Goal: Information Seeking & Learning: Check status

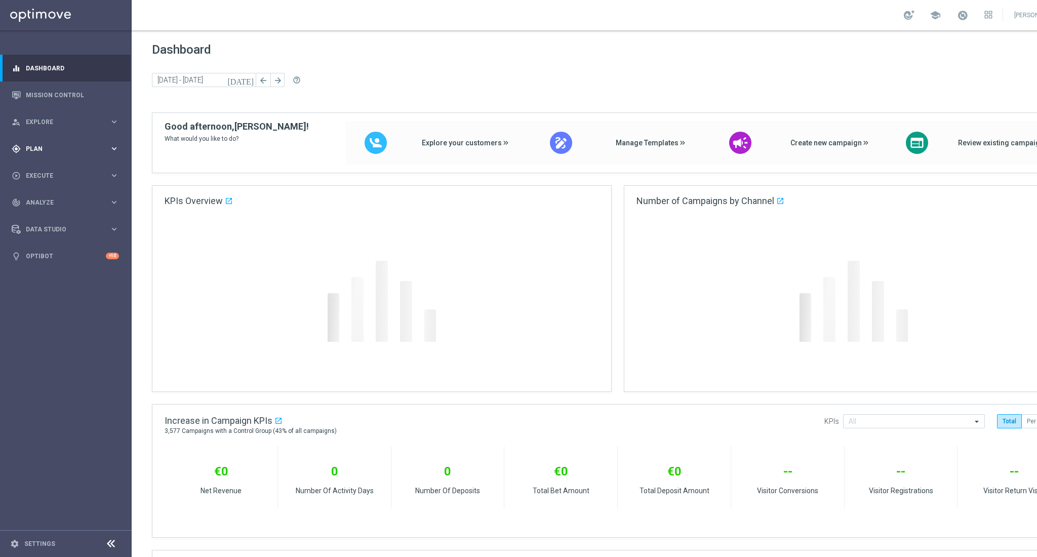
click at [38, 150] on span "Plan" at bounding box center [68, 149] width 84 height 6
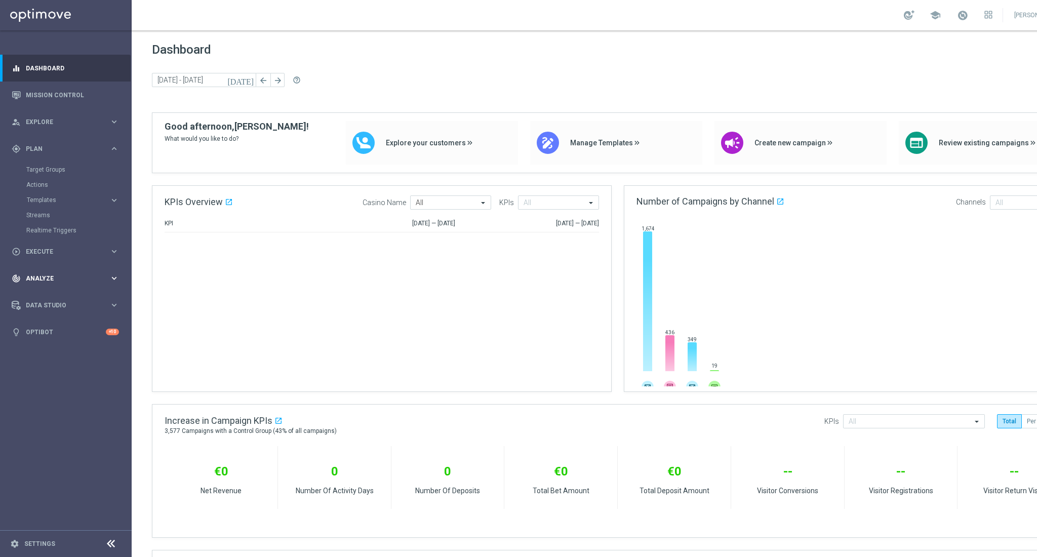
click at [44, 283] on div "track_changes Analyze keyboard_arrow_right" at bounding box center [65, 278] width 131 height 27
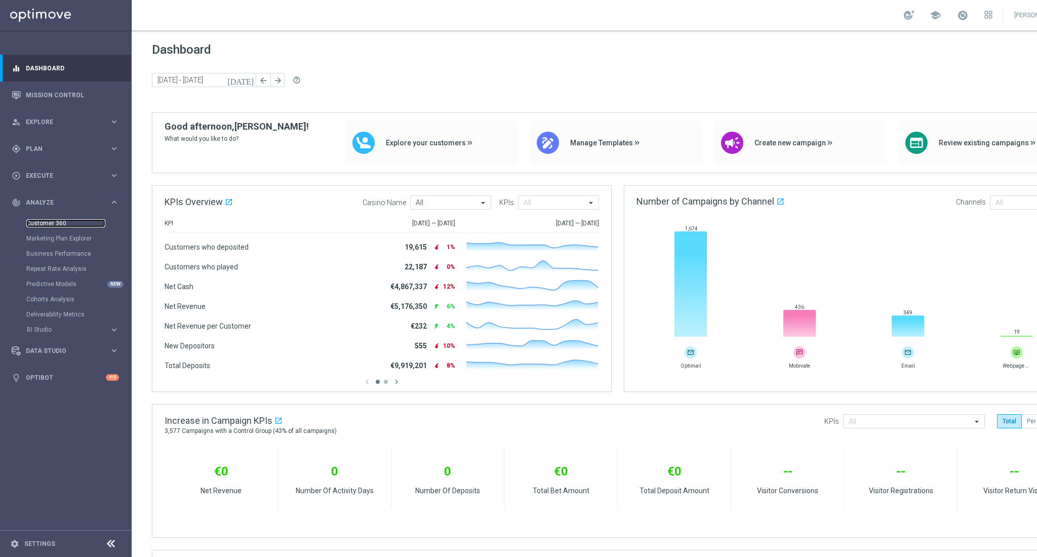
click at [47, 225] on link "Customer 360" at bounding box center [65, 223] width 79 height 8
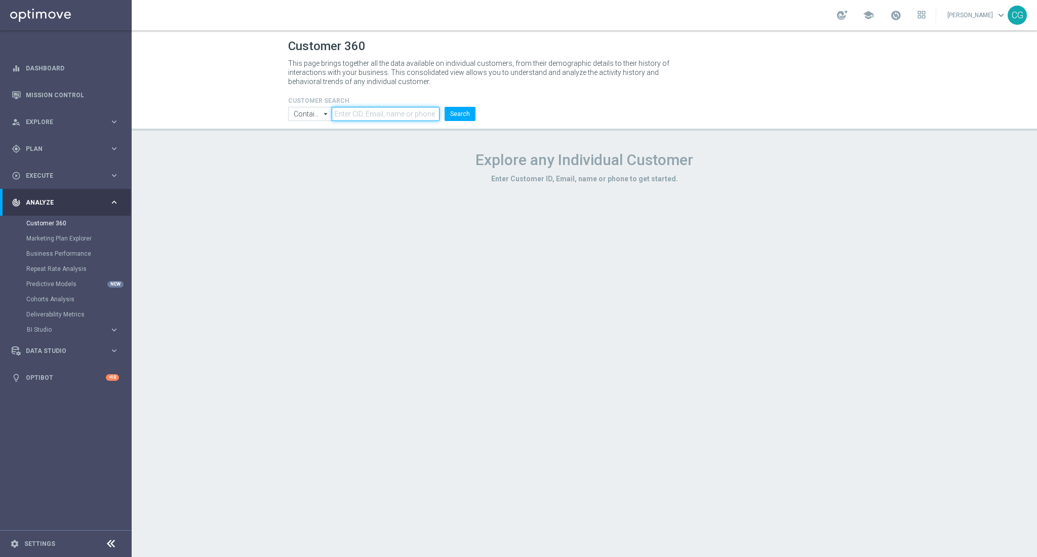
click at [371, 113] on input "text" at bounding box center [386, 114] width 108 height 14
paste input "257971756798549"
type input "257971756798549"
click at [455, 108] on button "Search" at bounding box center [460, 114] width 31 height 14
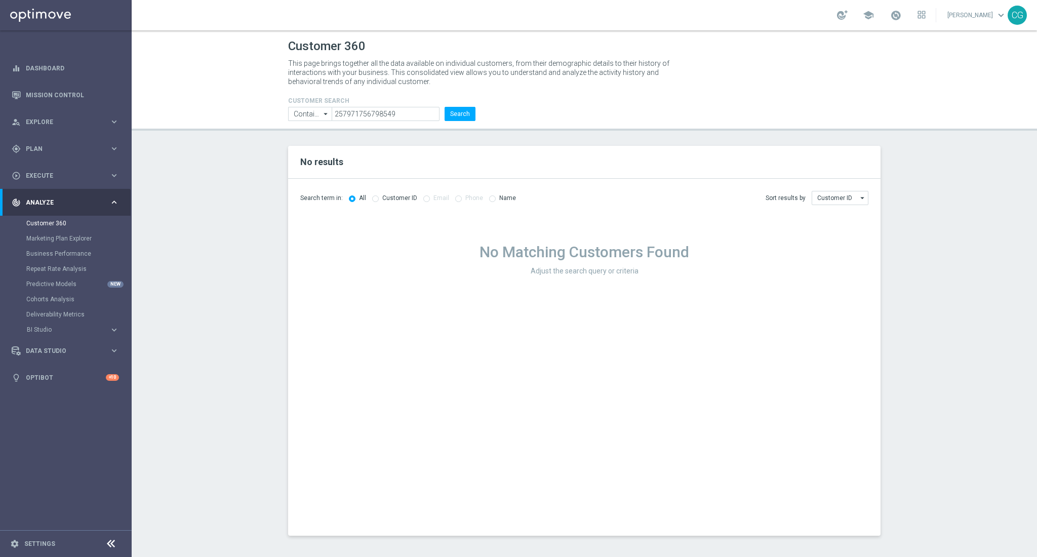
click at [329, 112] on icon "arrow_drop_down" at bounding box center [326, 113] width 10 height 13
click at [341, 111] on input "257971756798549" at bounding box center [386, 114] width 108 height 14
type input "Contains"
drag, startPoint x: 340, startPoint y: 111, endPoint x: 359, endPoint y: 115, distance: 19.1
click at [341, 111] on input "257971756798549" at bounding box center [386, 114] width 108 height 14
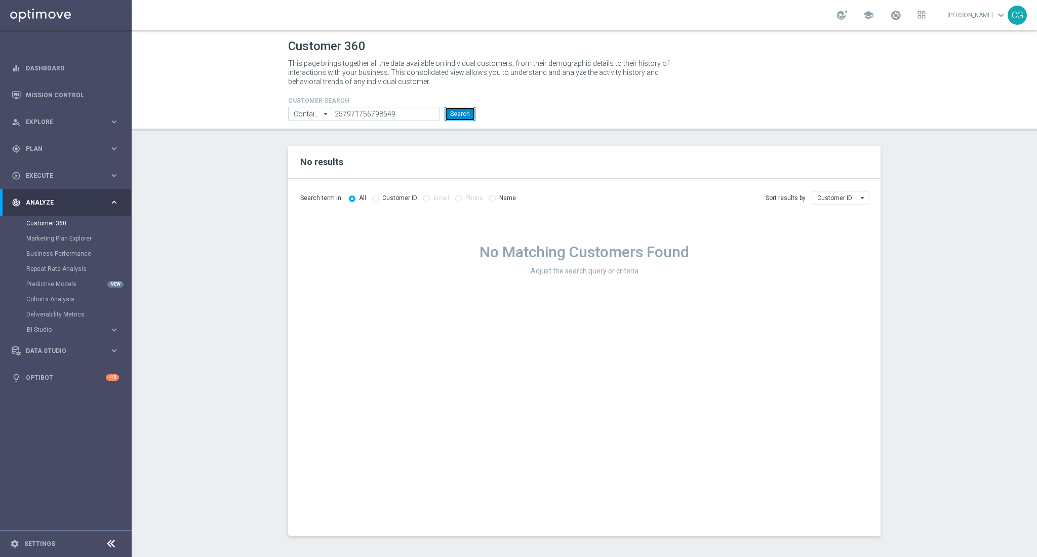
click at [454, 116] on button "Search" at bounding box center [460, 114] width 31 height 14
click at [365, 110] on input "257971756798549" at bounding box center [386, 114] width 108 height 14
drag, startPoint x: 449, startPoint y: 112, endPoint x: 437, endPoint y: 134, distance: 25.2
click at [449, 112] on button "Search" at bounding box center [460, 114] width 31 height 14
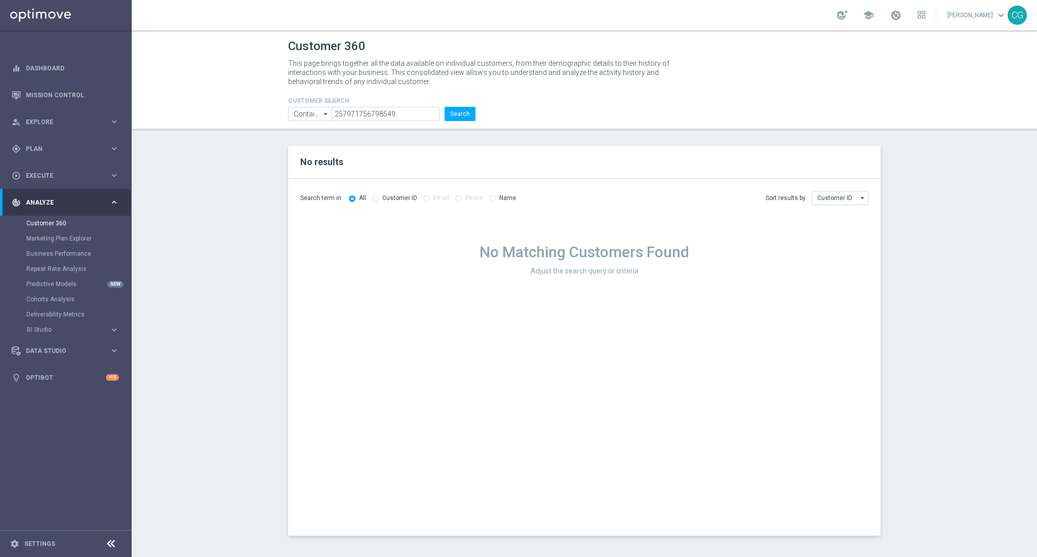
drag, startPoint x: 408, startPoint y: 234, endPoint x: 399, endPoint y: 197, distance: 38.5
click at [401, 234] on div "No Matching Customers Found Adjust the search query or criteria" at bounding box center [584, 374] width 593 height 323
drag, startPoint x: 400, startPoint y: 121, endPoint x: 278, endPoint y: 107, distance: 122.8
click at [278, 107] on header "Customer 360 This page brings together all the data available on individual cus…" at bounding box center [585, 80] width 906 height 100
paste input "684421727938614"
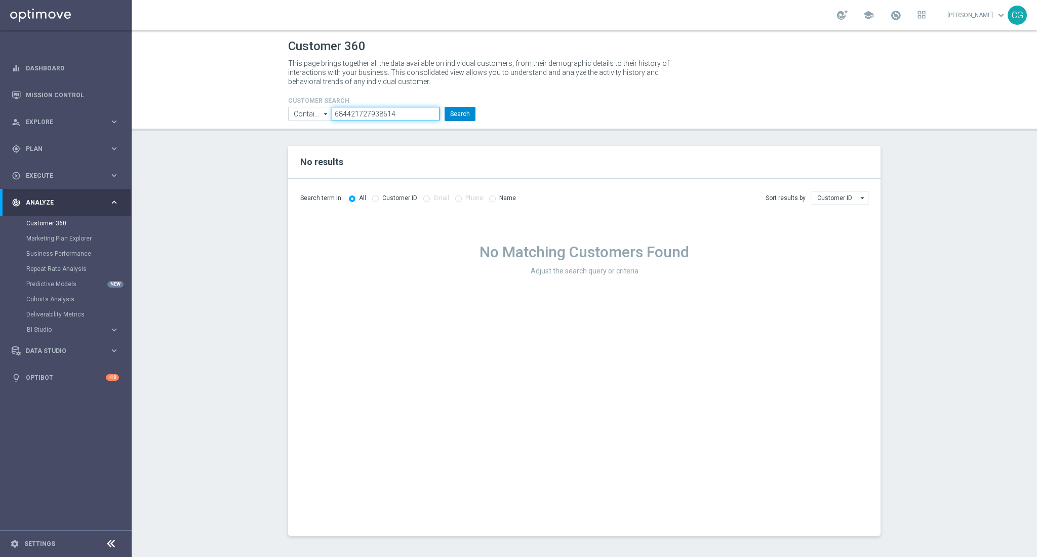
type input "684421727938614"
click at [464, 115] on button "Search" at bounding box center [460, 114] width 31 height 14
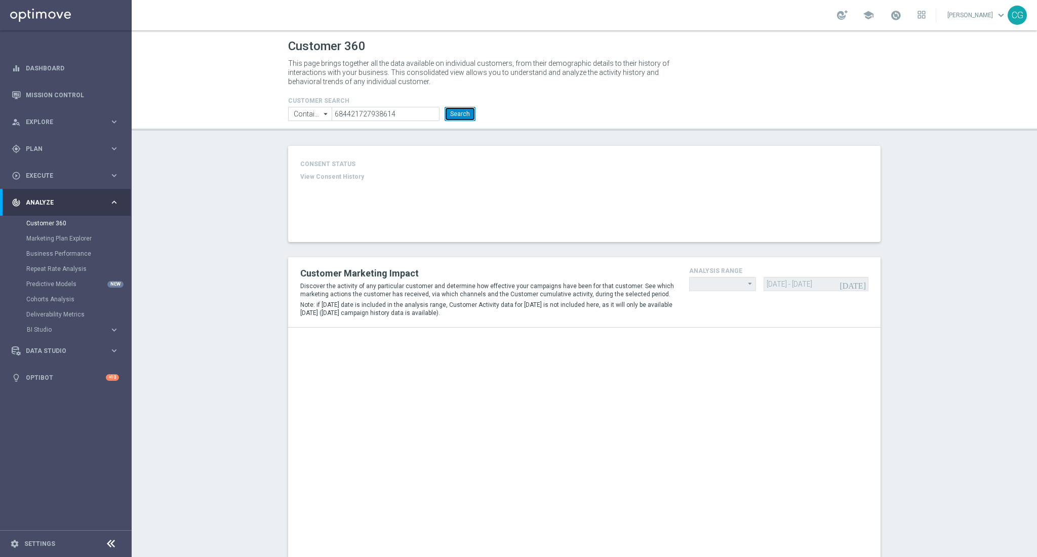
type input "Last 30 days"
type input "Total Deposit Amount"
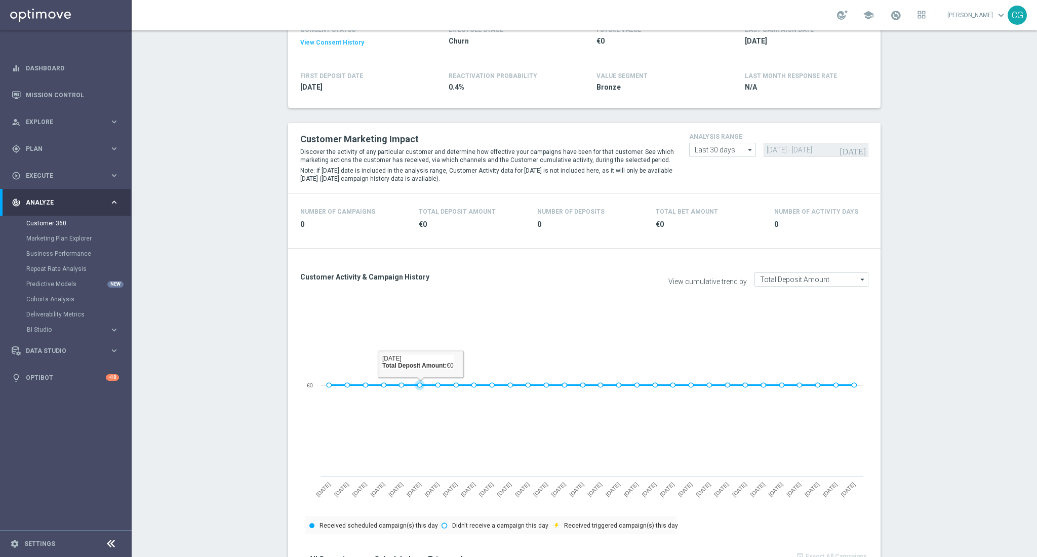
scroll to position [495, 0]
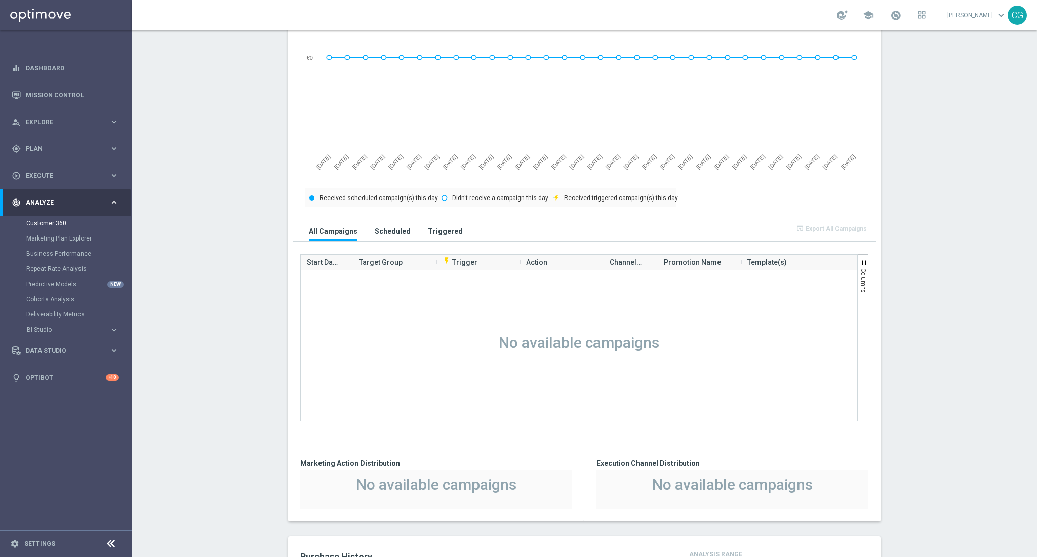
drag, startPoint x: 504, startPoint y: 349, endPoint x: 557, endPoint y: 357, distance: 52.7
click at [645, 355] on div at bounding box center [579, 350] width 557 height 161
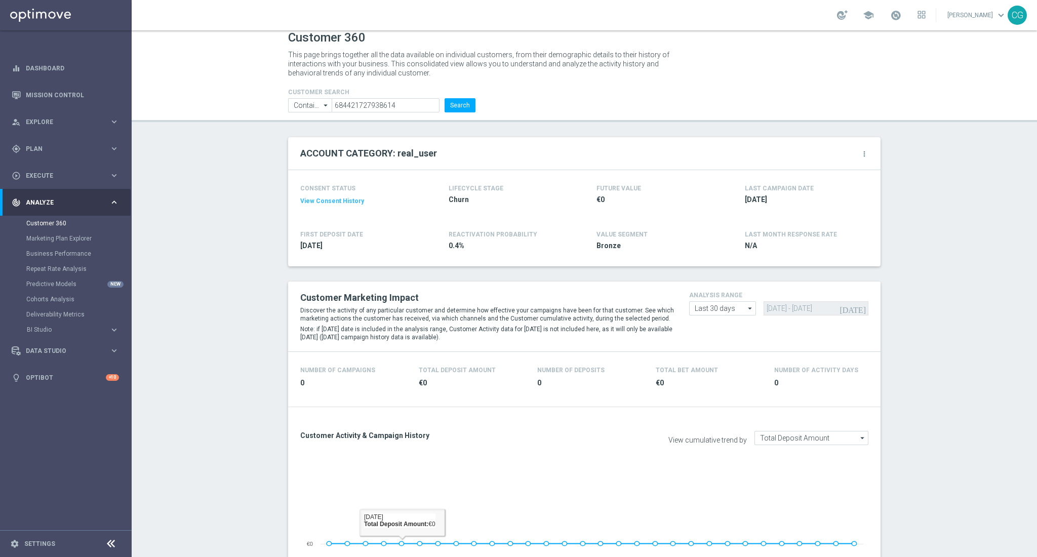
scroll to position [0, 0]
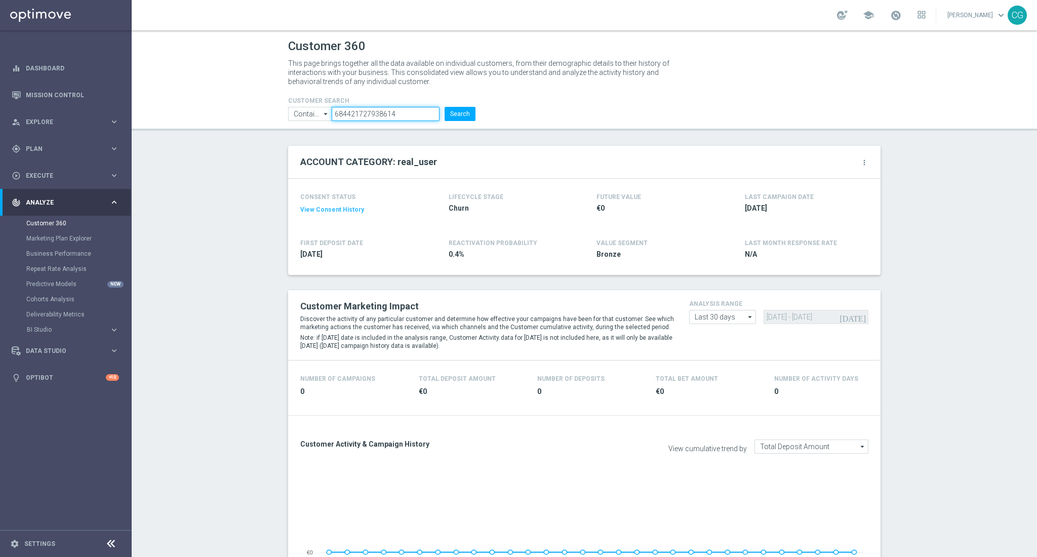
click at [405, 112] on input "684421727938614" at bounding box center [386, 114] width 108 height 14
paste input "257971756798549"
type input "257971756798549"
click at [463, 113] on button "Search" at bounding box center [460, 114] width 31 height 14
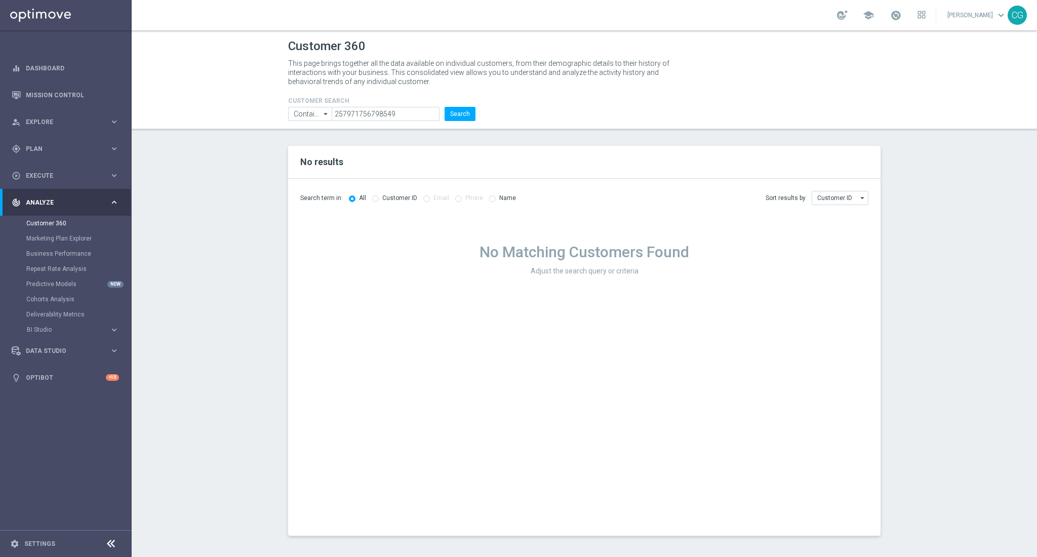
click at [395, 284] on div "No Matching Customers Found Adjust the search query or criteria" at bounding box center [584, 374] width 593 height 323
click at [379, 111] on input "257971756798549" at bounding box center [386, 114] width 108 height 14
click at [391, 111] on input "257971756798549" at bounding box center [386, 114] width 108 height 14
drag, startPoint x: 400, startPoint y: 113, endPoint x: 321, endPoint y: 103, distance: 79.6
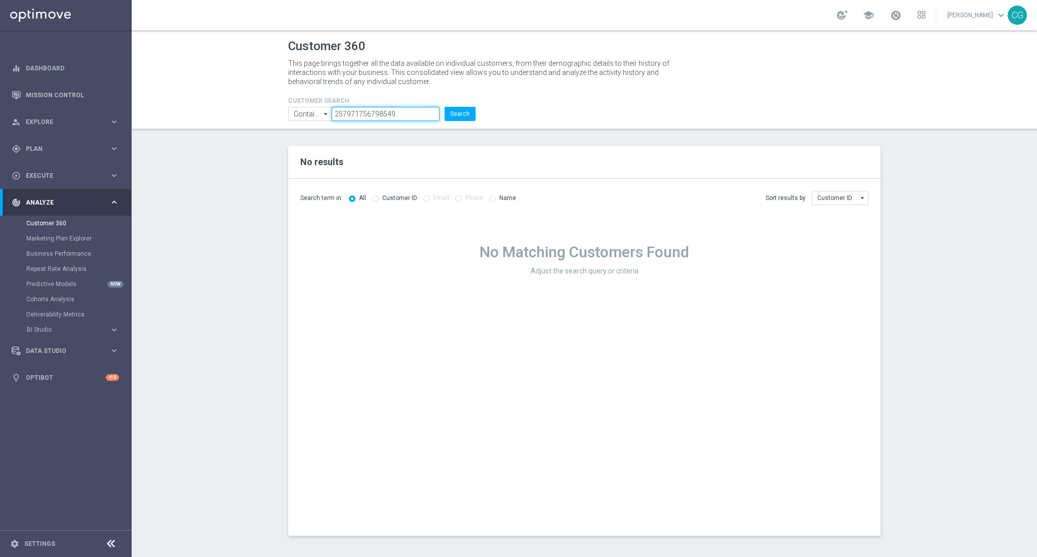
click at [321, 103] on form "CUSTOMER SEARCH Contains Contains arrow_drop_down Show Selected 0 of NaN Contai…" at bounding box center [381, 109] width 187 height 24
